Goal: Task Accomplishment & Management: Manage account settings

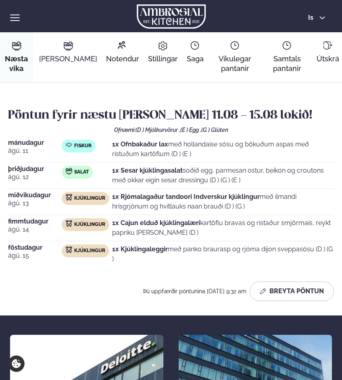
click at [62, 56] on span "[PERSON_NAME]" at bounding box center [68, 59] width 58 height 10
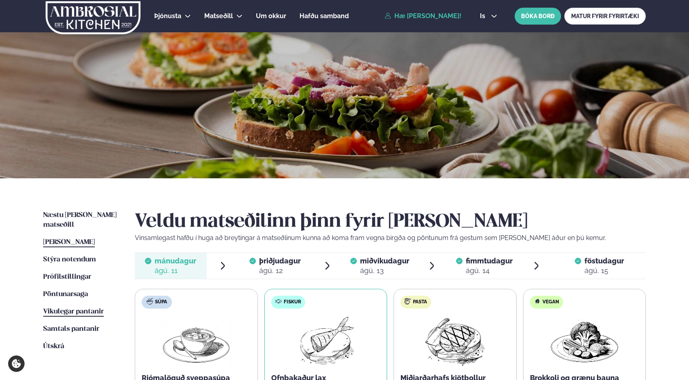
click at [64, 307] on link "Vikulegar pantanir Vikulegar pantanir" at bounding box center [73, 312] width 61 height 10
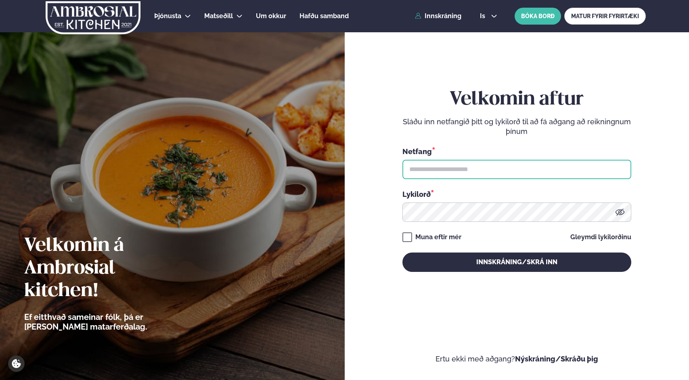
type input "**********"
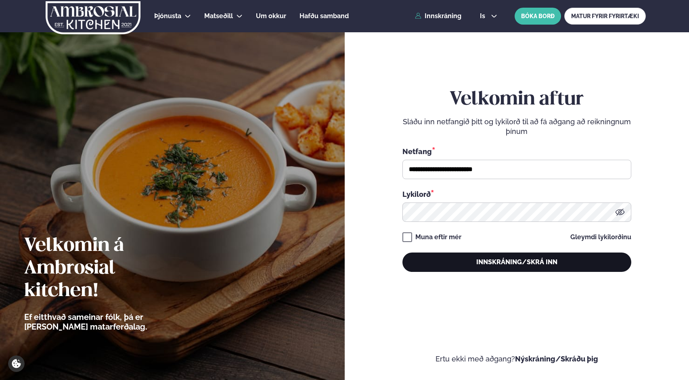
click at [342, 263] on button "Innskráning/Skrá inn" at bounding box center [516, 262] width 229 height 19
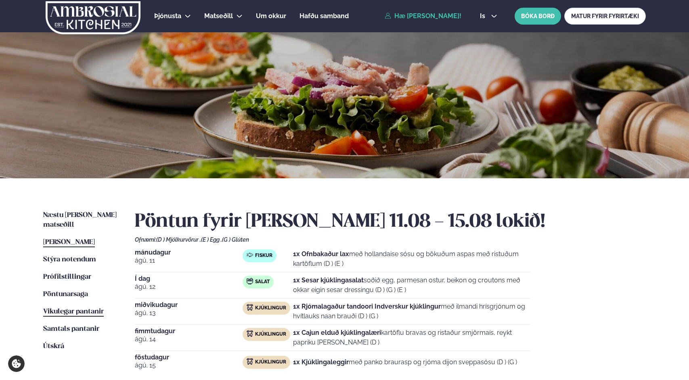
click at [73, 308] on span "Vikulegar pantanir" at bounding box center [73, 311] width 61 height 7
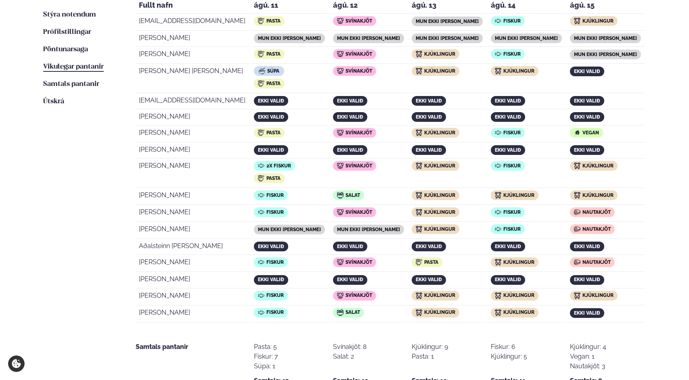
scroll to position [280, 0]
